Goal: Information Seeking & Learning: Learn about a topic

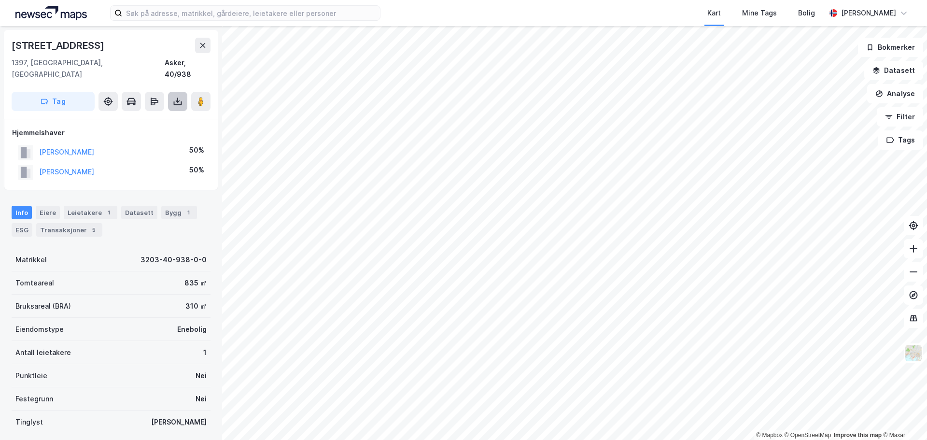
click at [174, 101] on icon at bounding box center [178, 103] width 8 height 4
click at [154, 117] on div "Last ned grunnbok" at bounding box center [130, 121] width 56 height 8
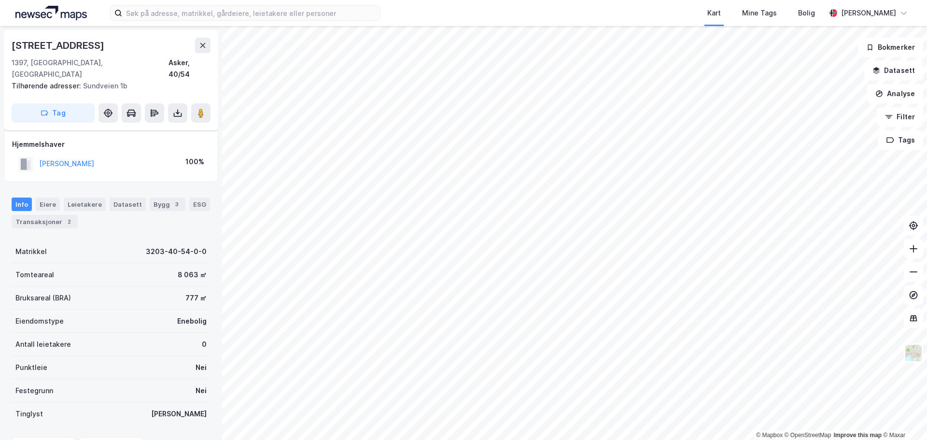
scroll to position [48, 0]
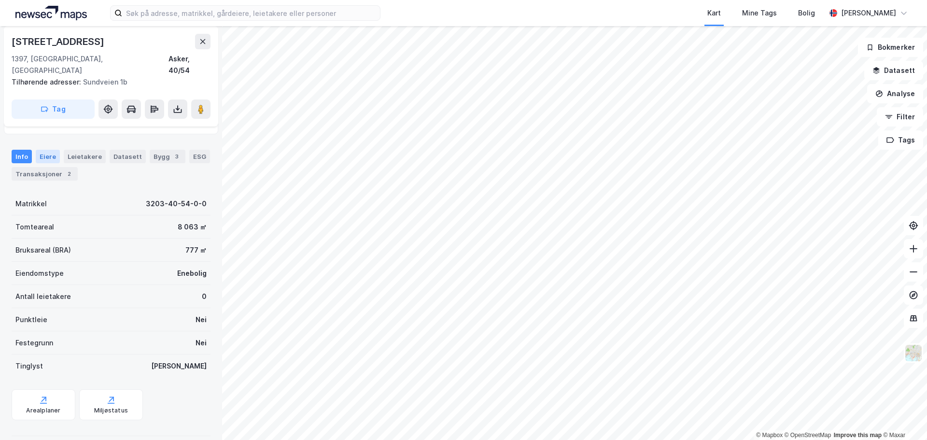
click at [51, 150] on div "Eiere" at bounding box center [48, 157] width 24 height 14
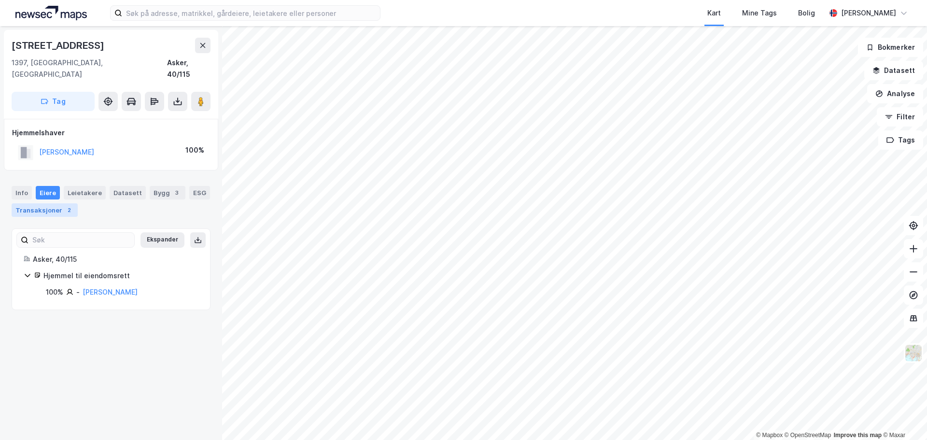
click at [34, 203] on div "Transaksjoner 2" at bounding box center [45, 210] width 66 height 14
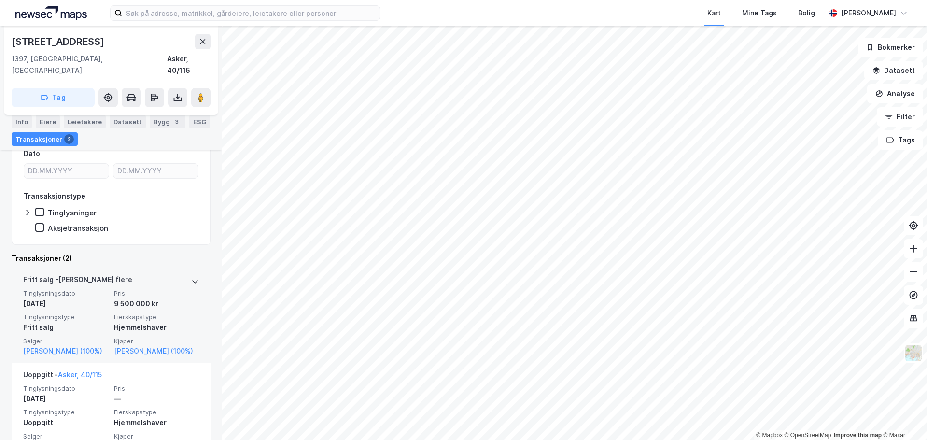
scroll to position [147, 0]
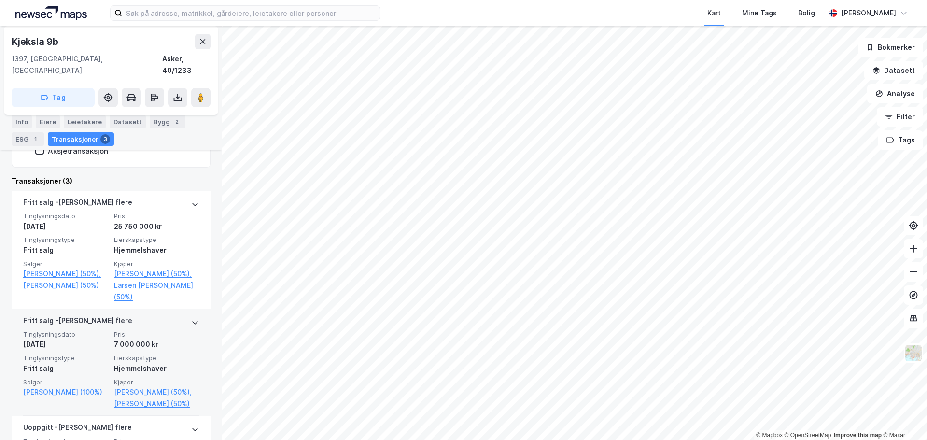
scroll to position [212, 0]
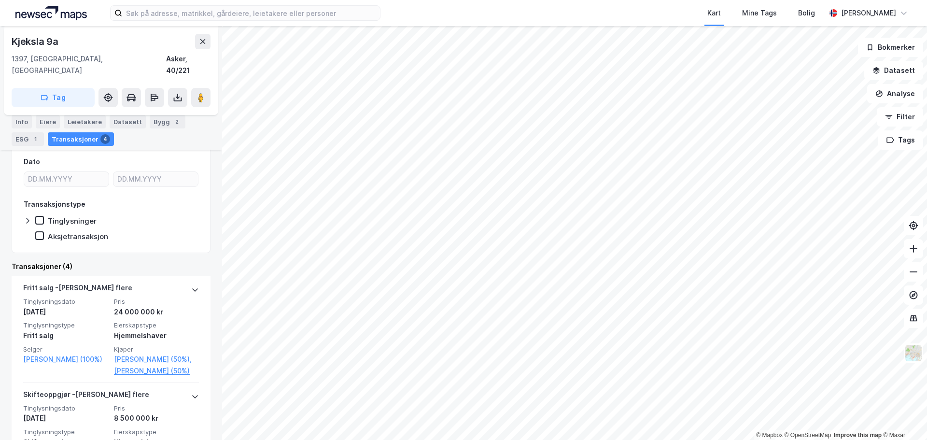
scroll to position [193, 0]
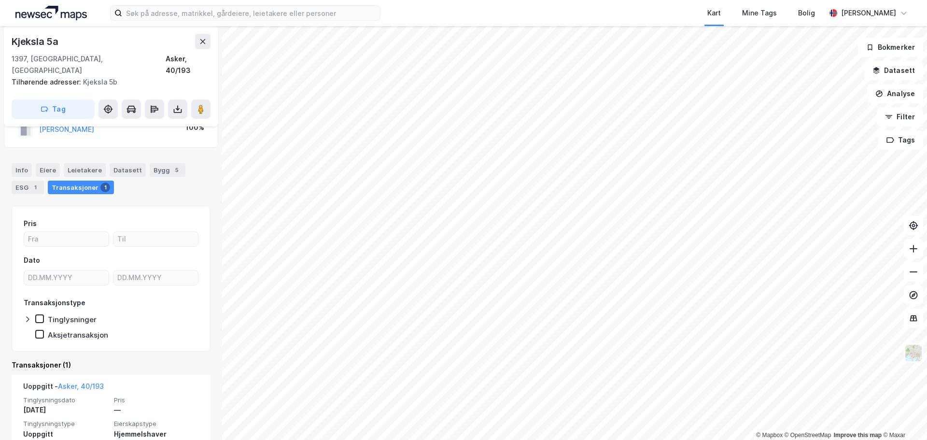
scroll to position [64, 0]
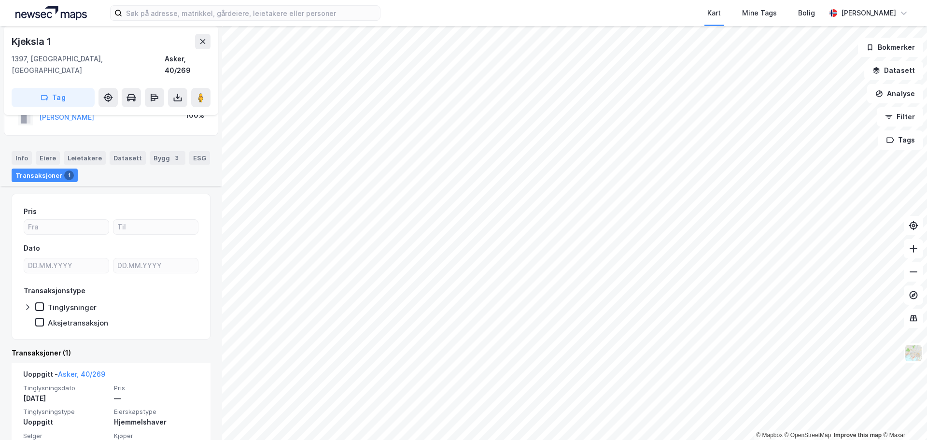
scroll to position [64, 0]
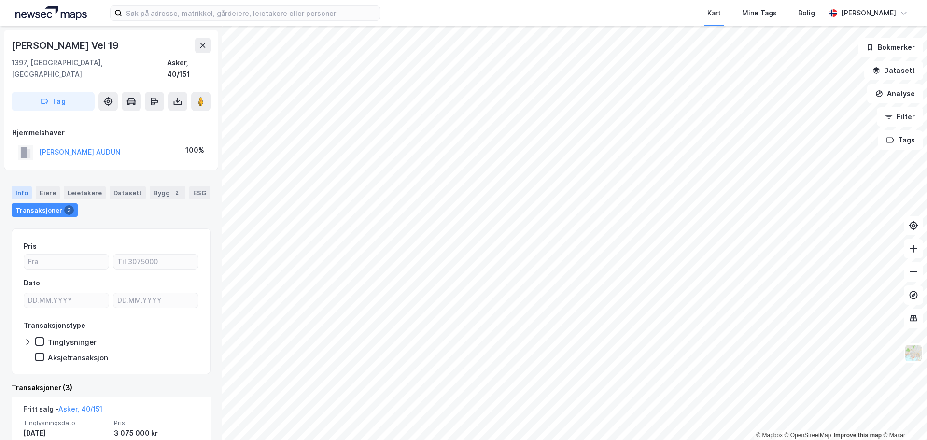
click at [18, 186] on div "Info" at bounding box center [22, 193] width 20 height 14
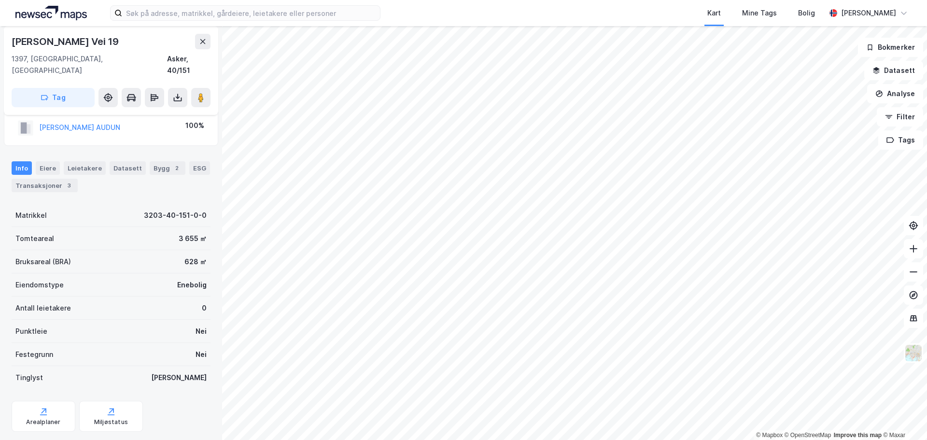
scroll to position [36, 0]
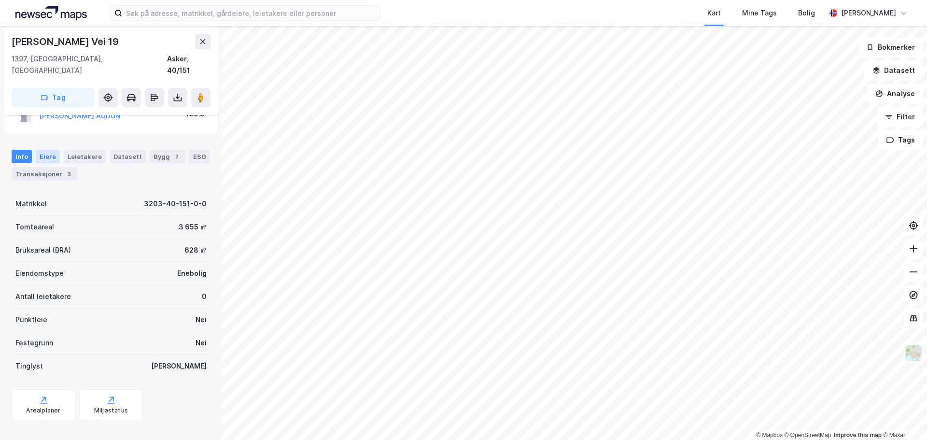
click at [47, 150] on div "Eiere" at bounding box center [48, 157] width 24 height 14
